Goal: Find specific page/section: Find specific page/section

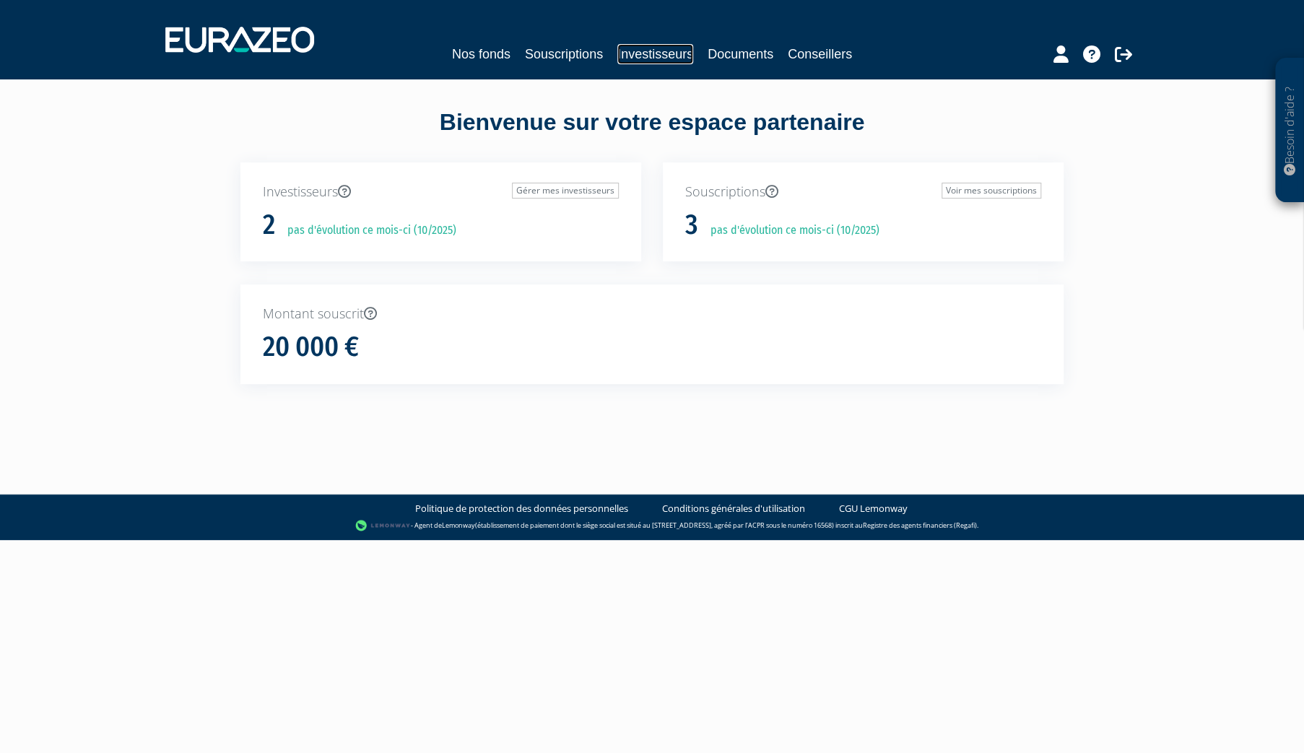
click at [660, 58] on link "Investisseurs" at bounding box center [655, 54] width 76 height 20
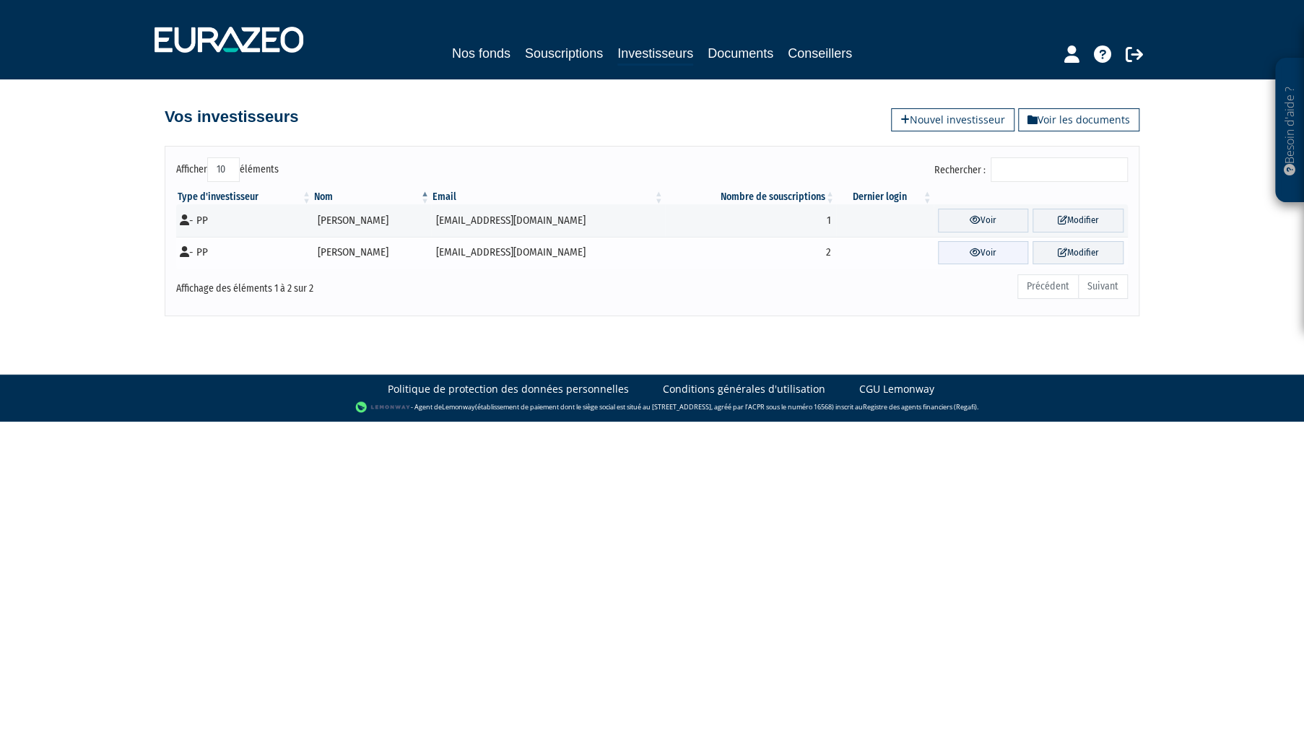
click at [993, 250] on link "Voir" at bounding box center [983, 253] width 91 height 24
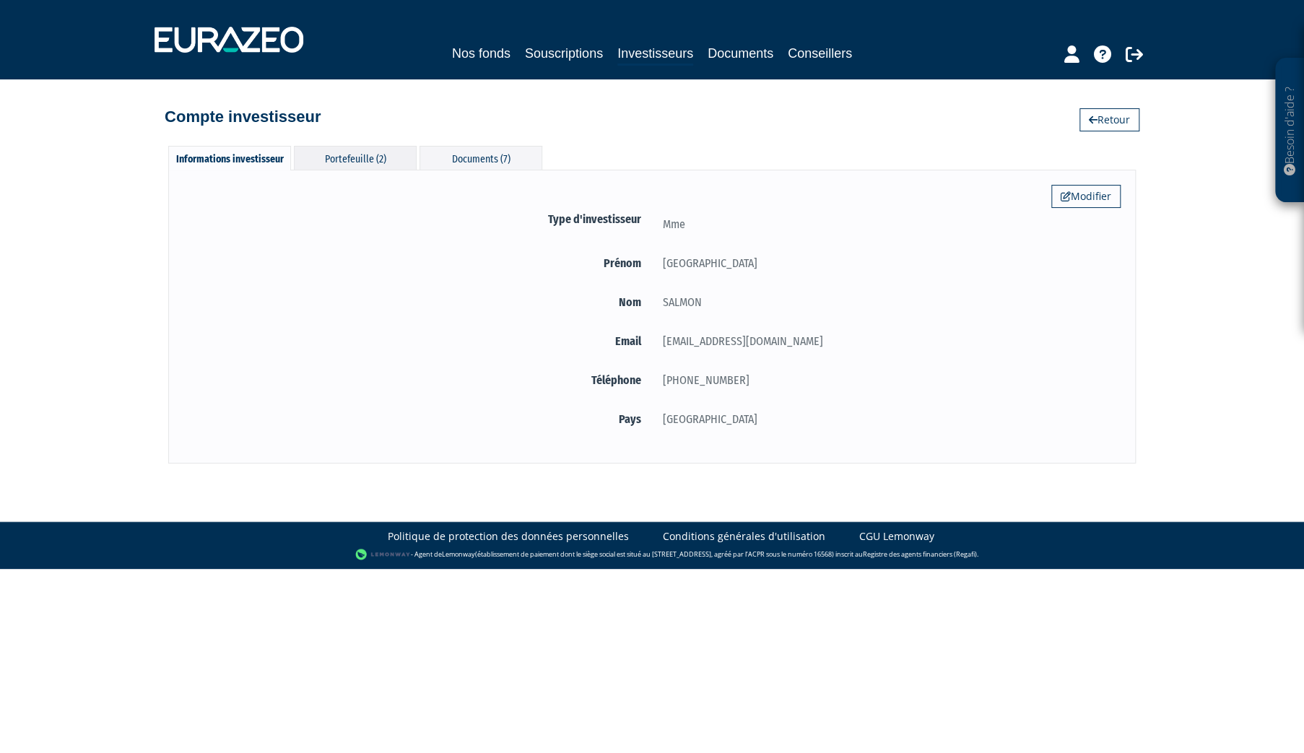
click at [359, 161] on div "Portefeuille (2)" at bounding box center [355, 158] width 123 height 24
